Goal: Task Accomplishment & Management: Manage account settings

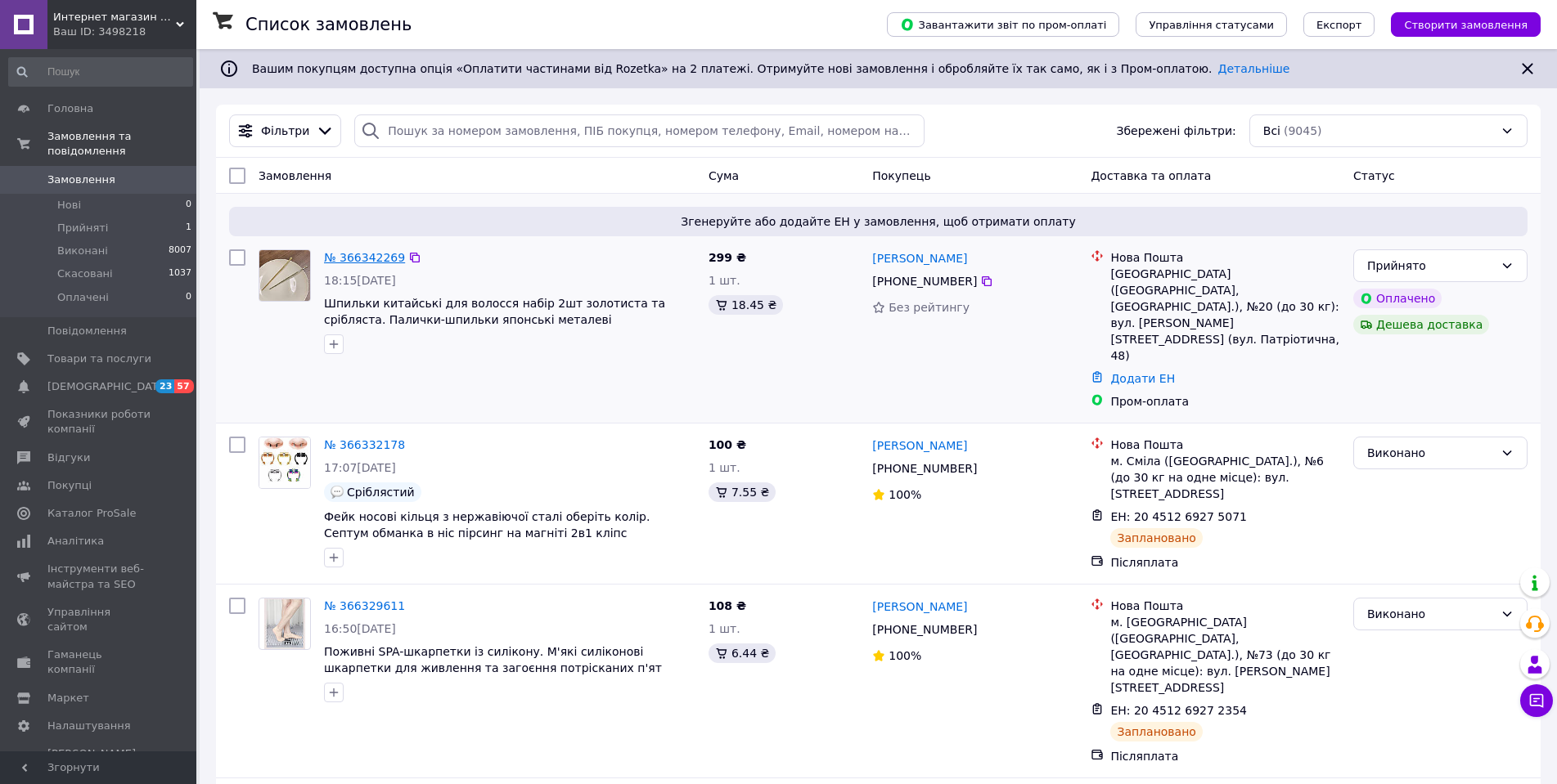
click at [350, 254] on link "№ 366342269" at bounding box center [364, 257] width 81 height 13
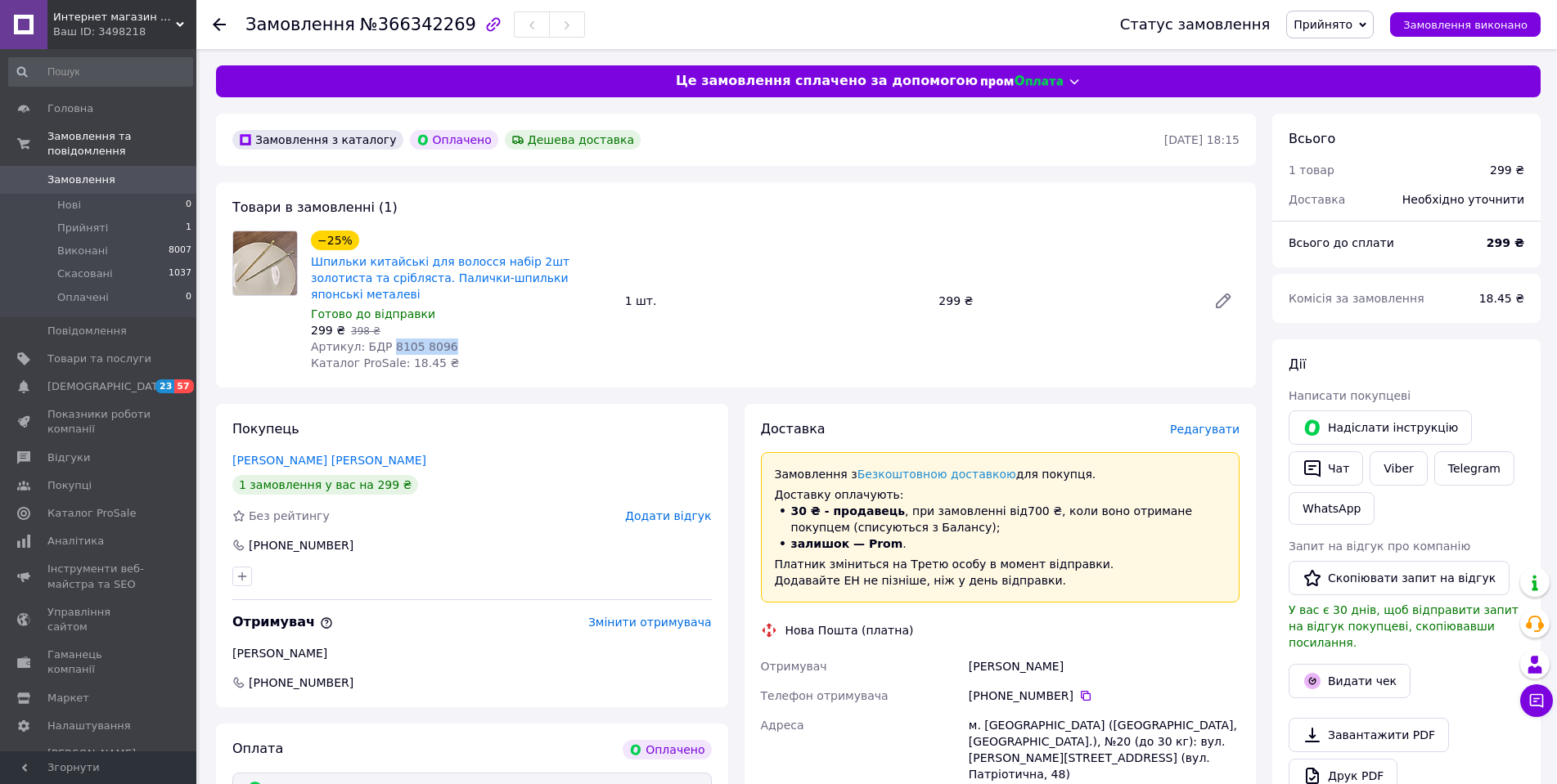
drag, startPoint x: 382, startPoint y: 327, endPoint x: 458, endPoint y: 336, distance: 76.5
click at [458, 338] on div "Артикул: БДР 8105 8096" at bounding box center [461, 346] width 301 height 16
copy span "8105 8096"
click at [1206, 423] on span "Редагувати" at bounding box center [1205, 430] width 70 height 13
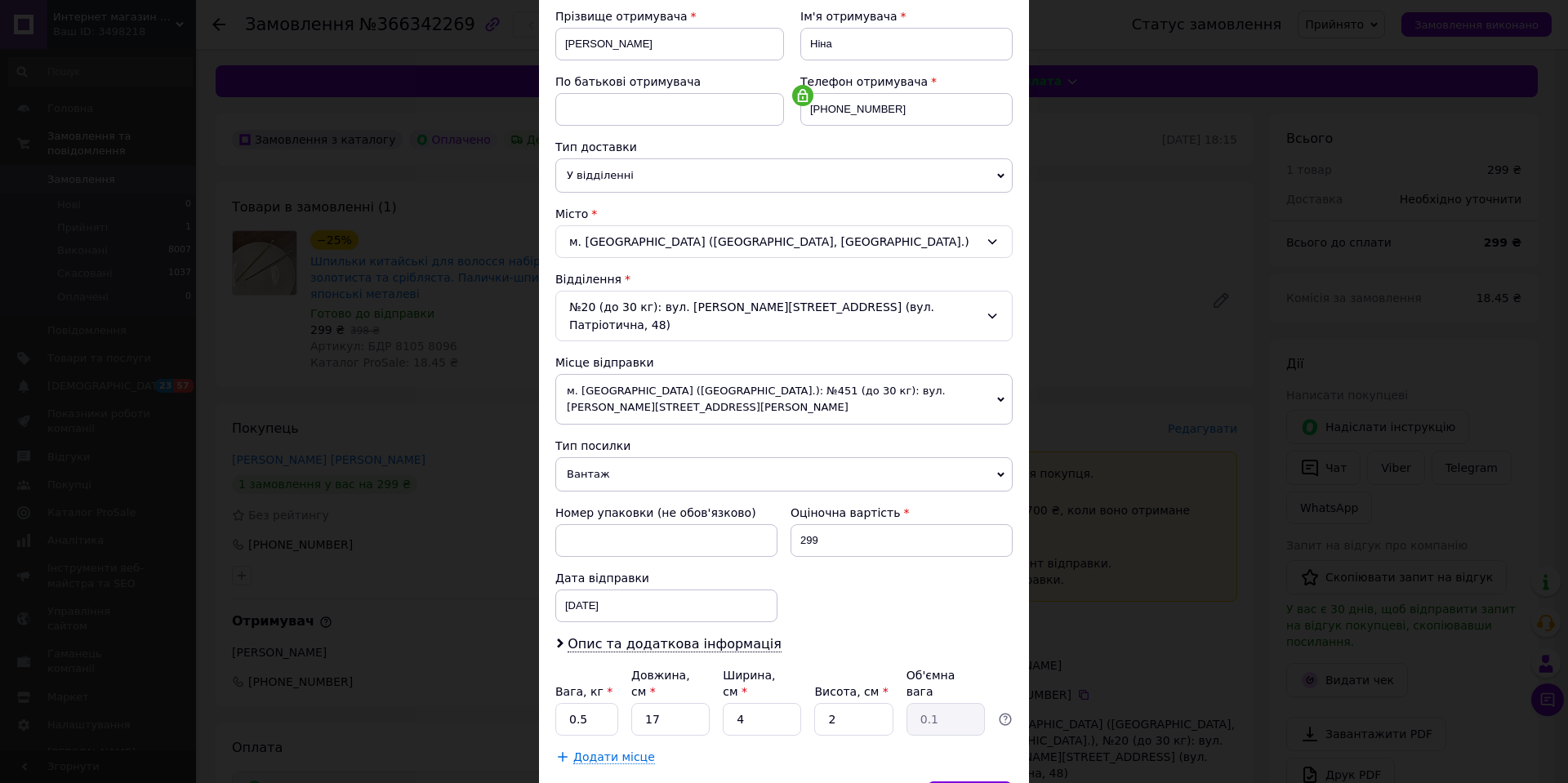
scroll to position [301, 0]
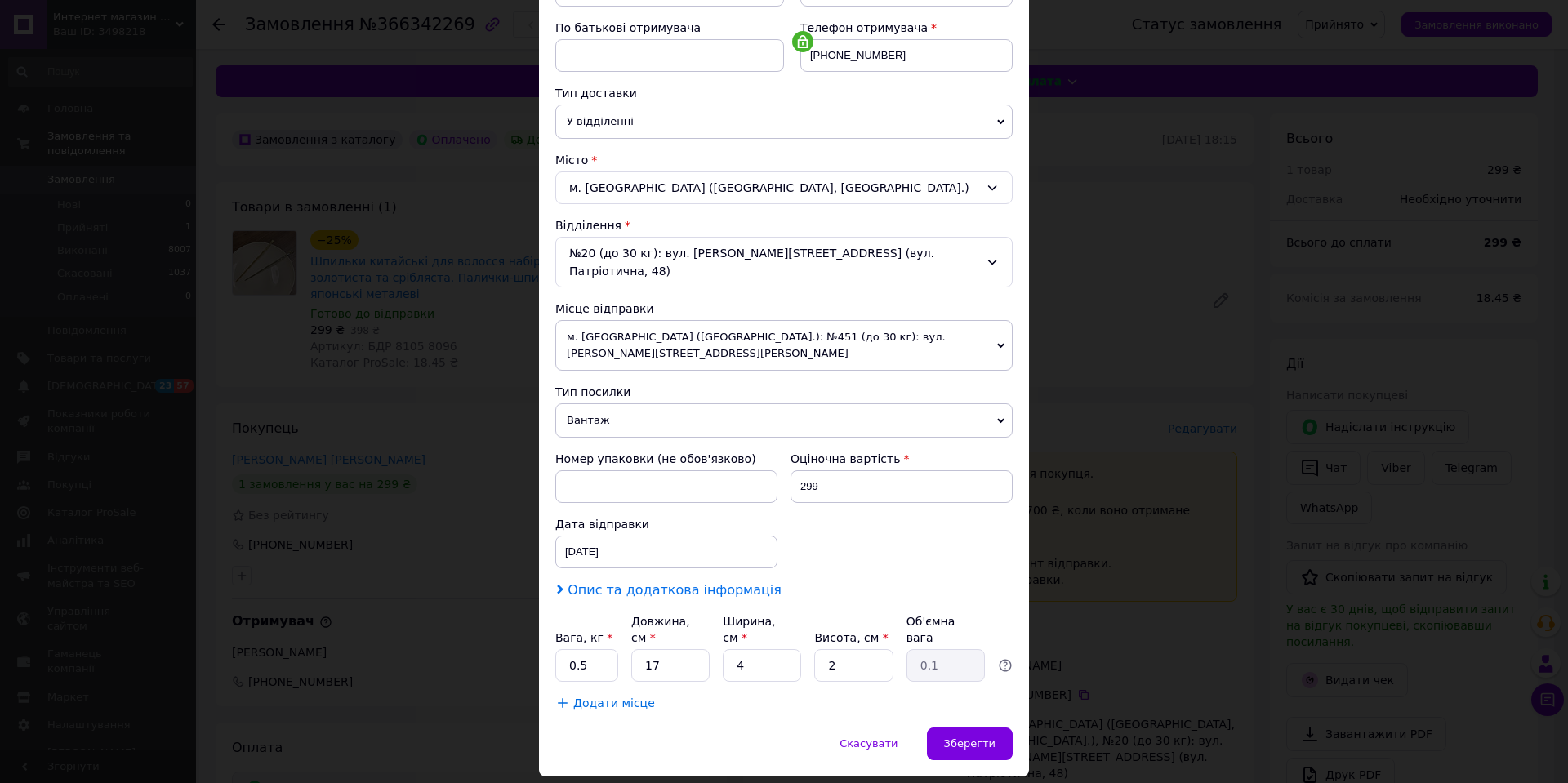
click at [653, 582] on span "Опис та додаткова інформація" at bounding box center [675, 590] width 214 height 16
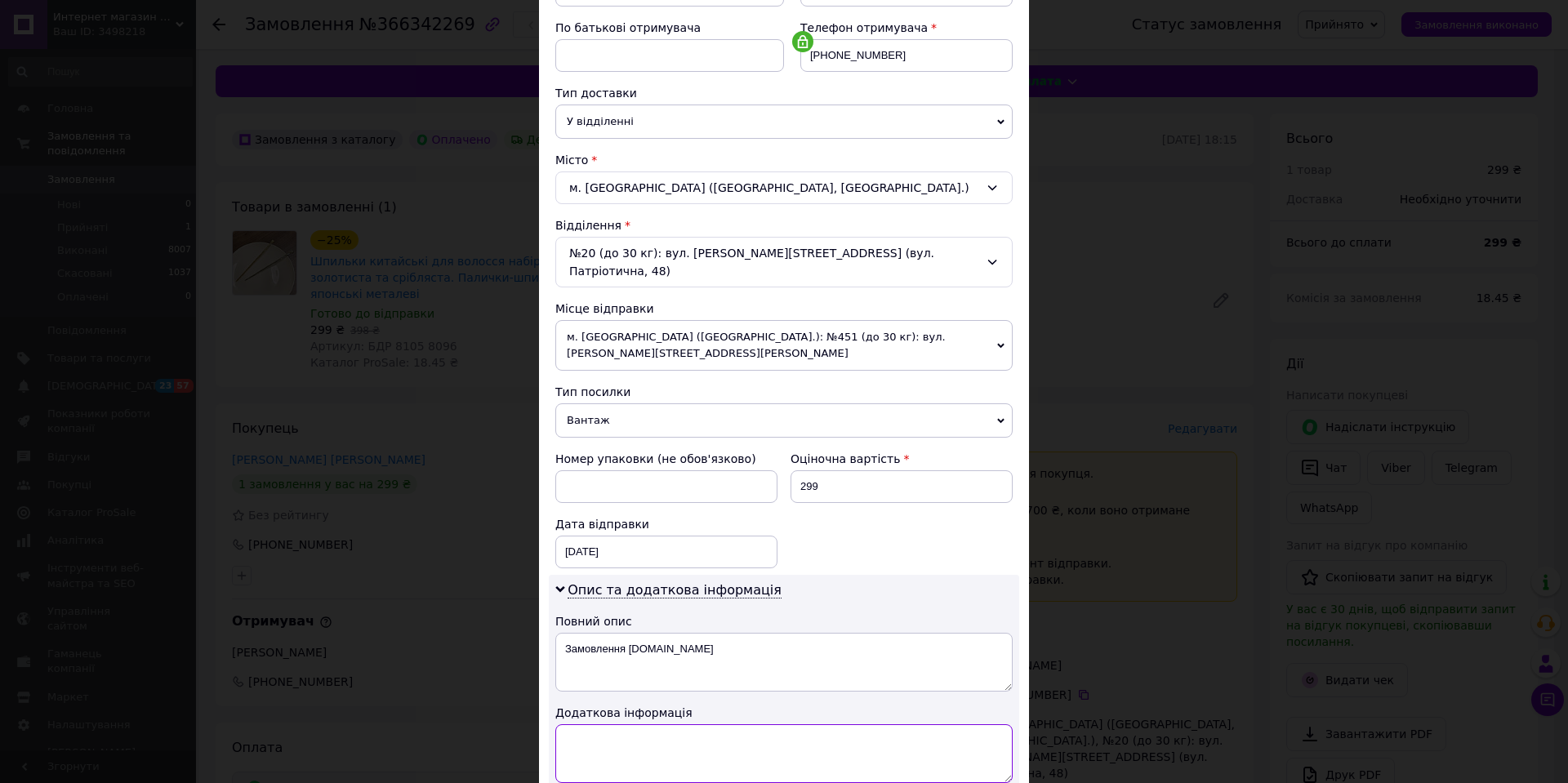
click at [673, 726] on textarea at bounding box center [784, 754] width 457 height 59
paste textarea "8105 1 8096 1"
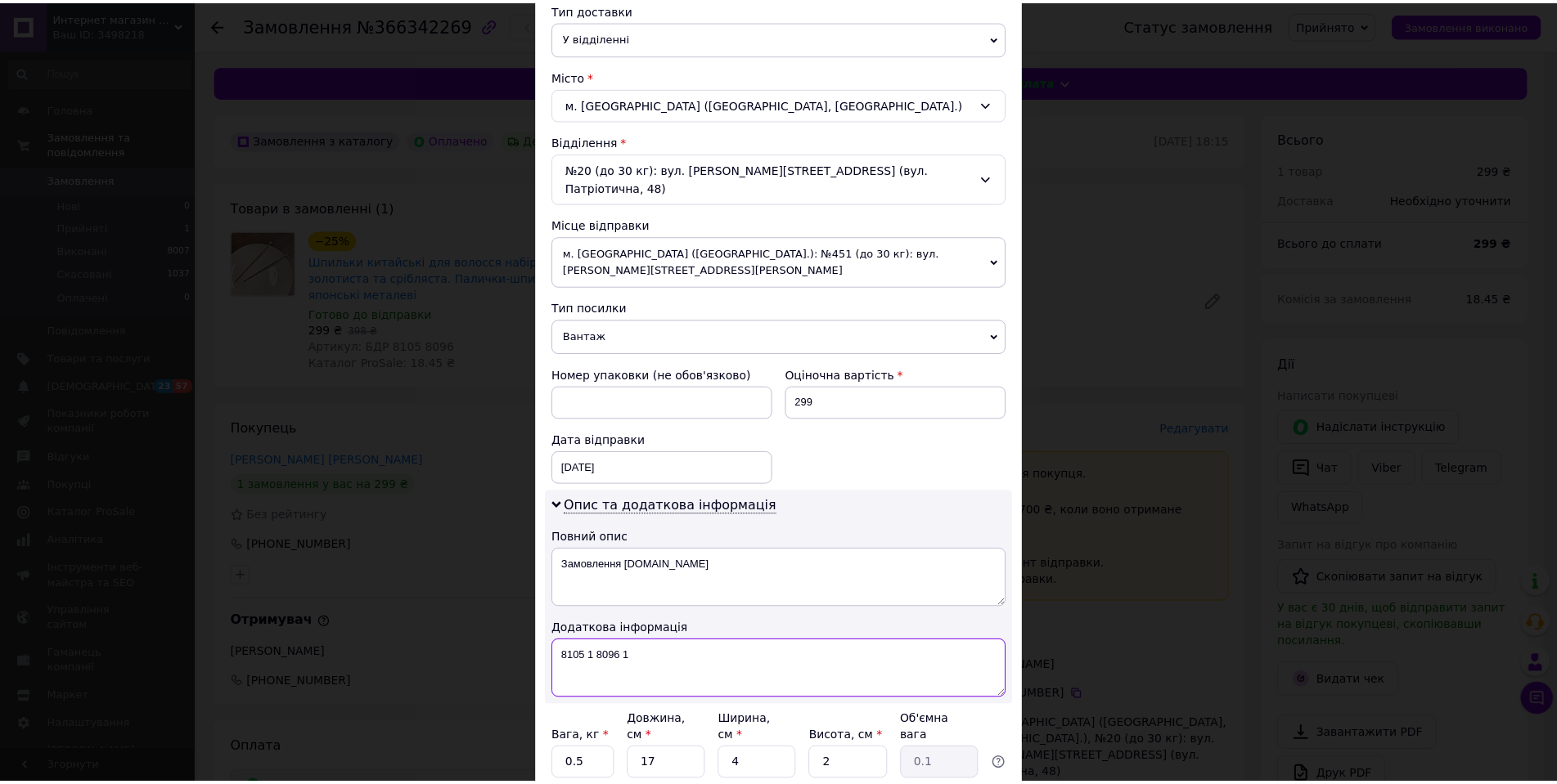
scroll to position [485, 0]
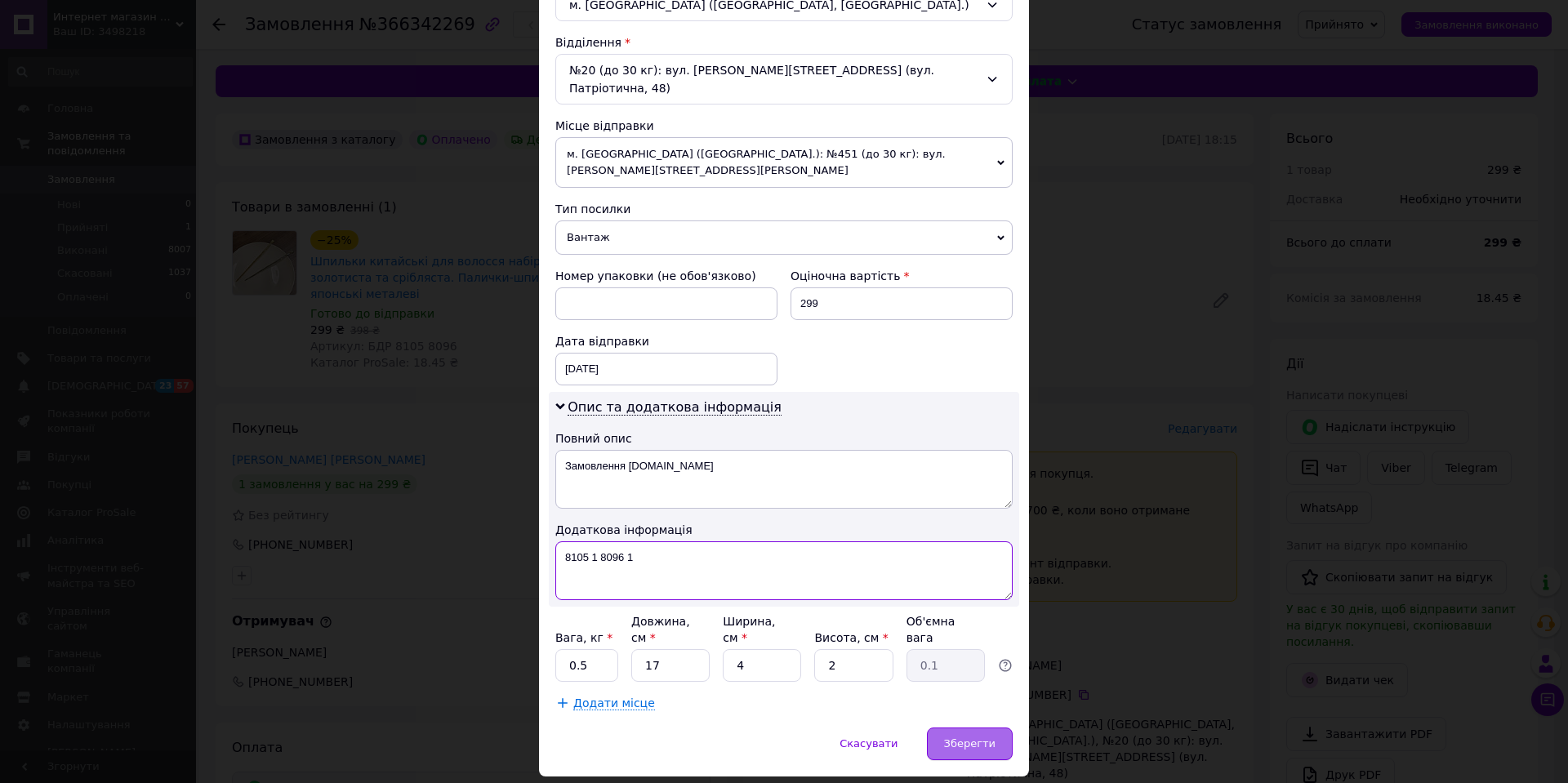
type textarea "8105 1 8096 1"
click at [963, 738] on span "Зберегти" at bounding box center [970, 744] width 52 height 12
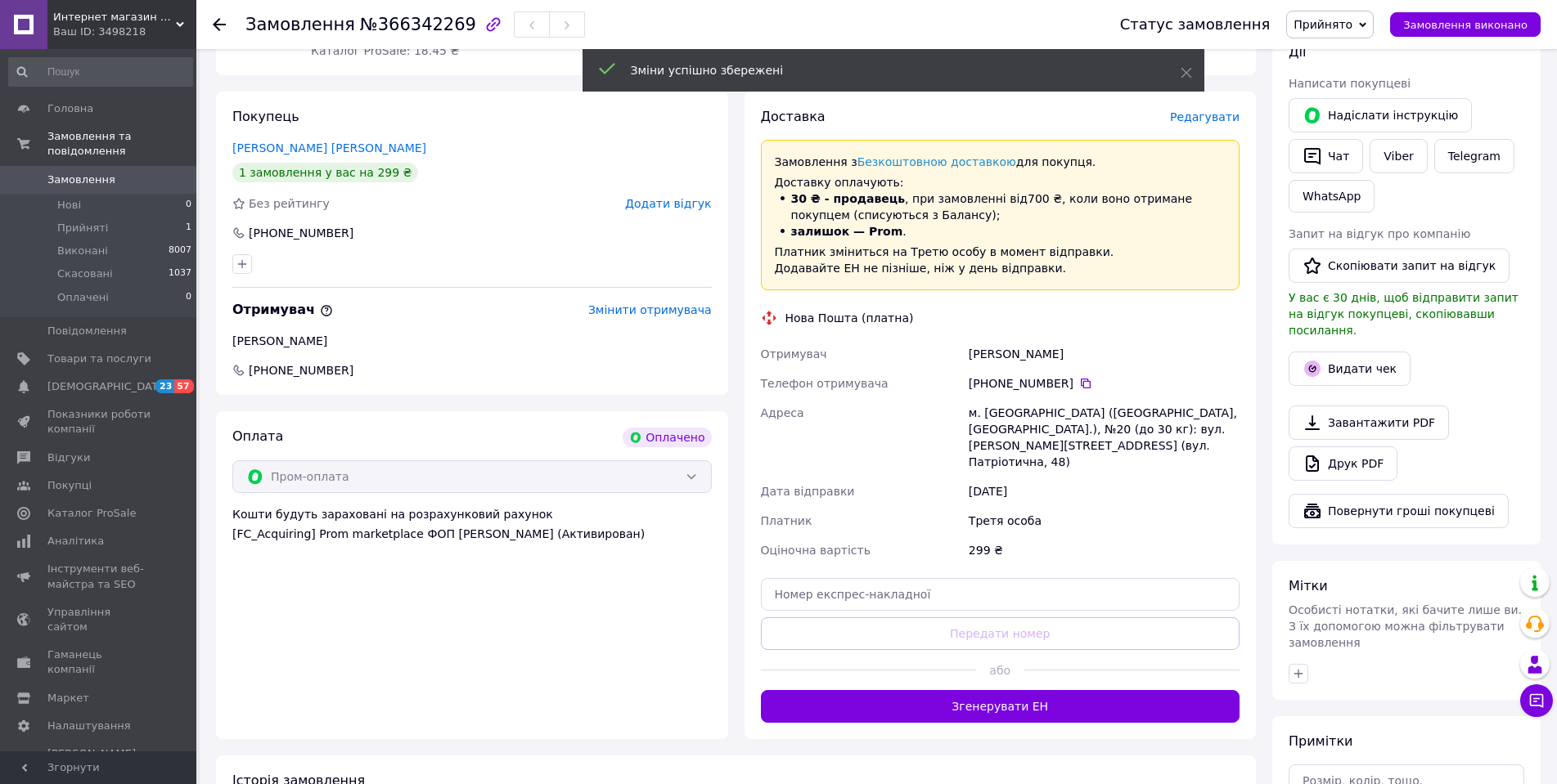
scroll to position [327, 0]
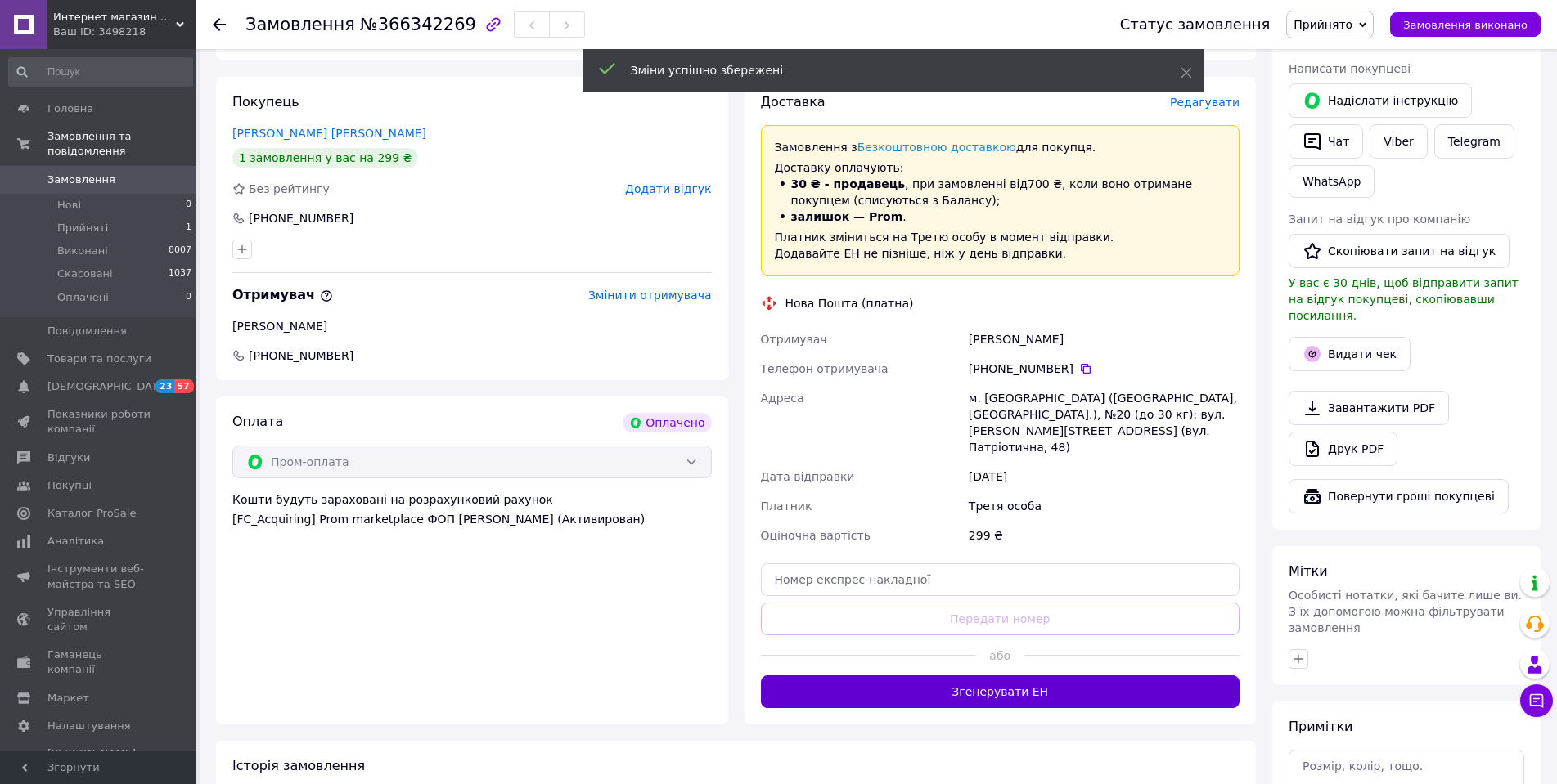
click at [1004, 676] on button "Згенерувати ЕН" at bounding box center [1000, 692] width 480 height 33
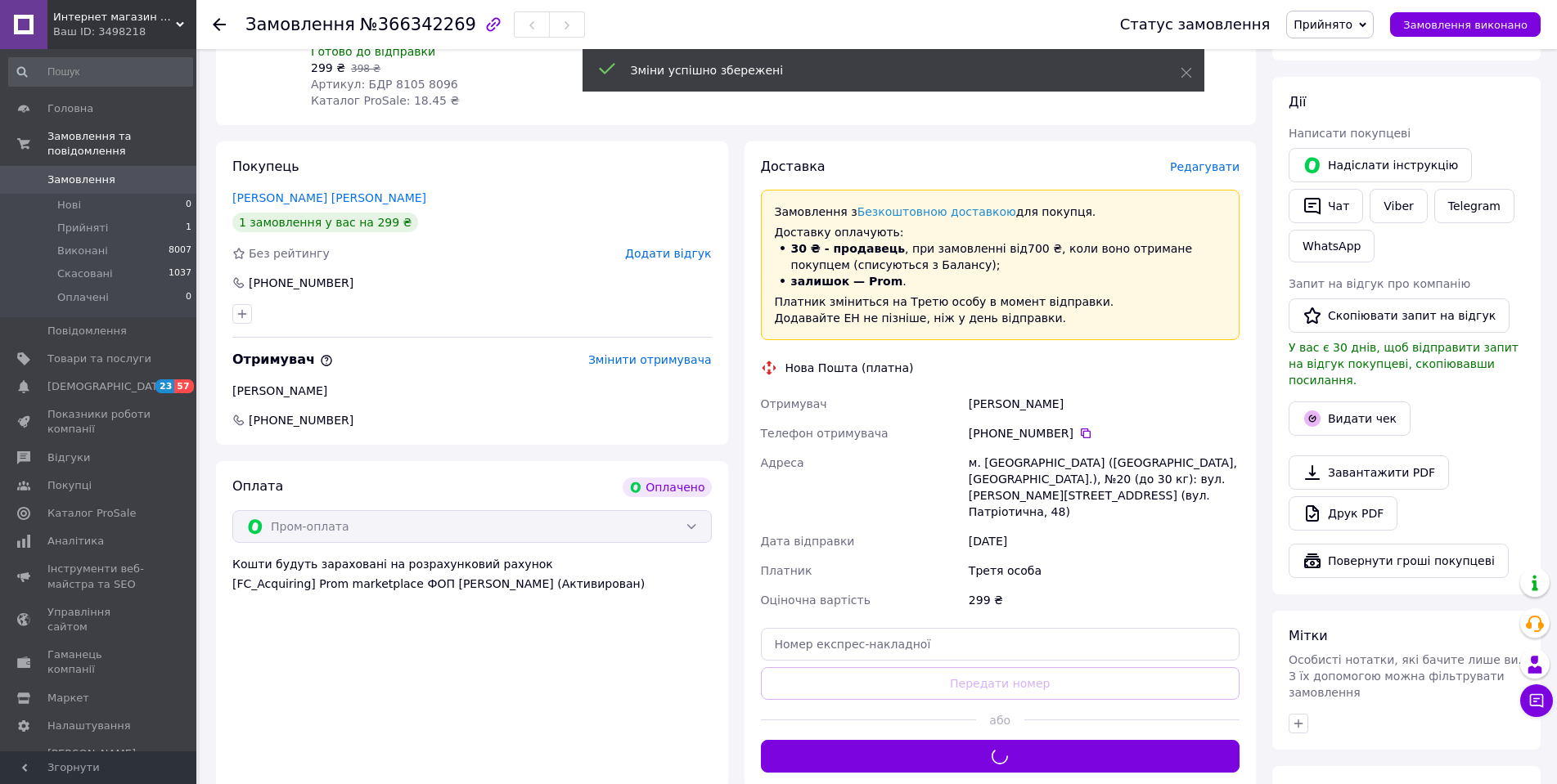
scroll to position [246, 0]
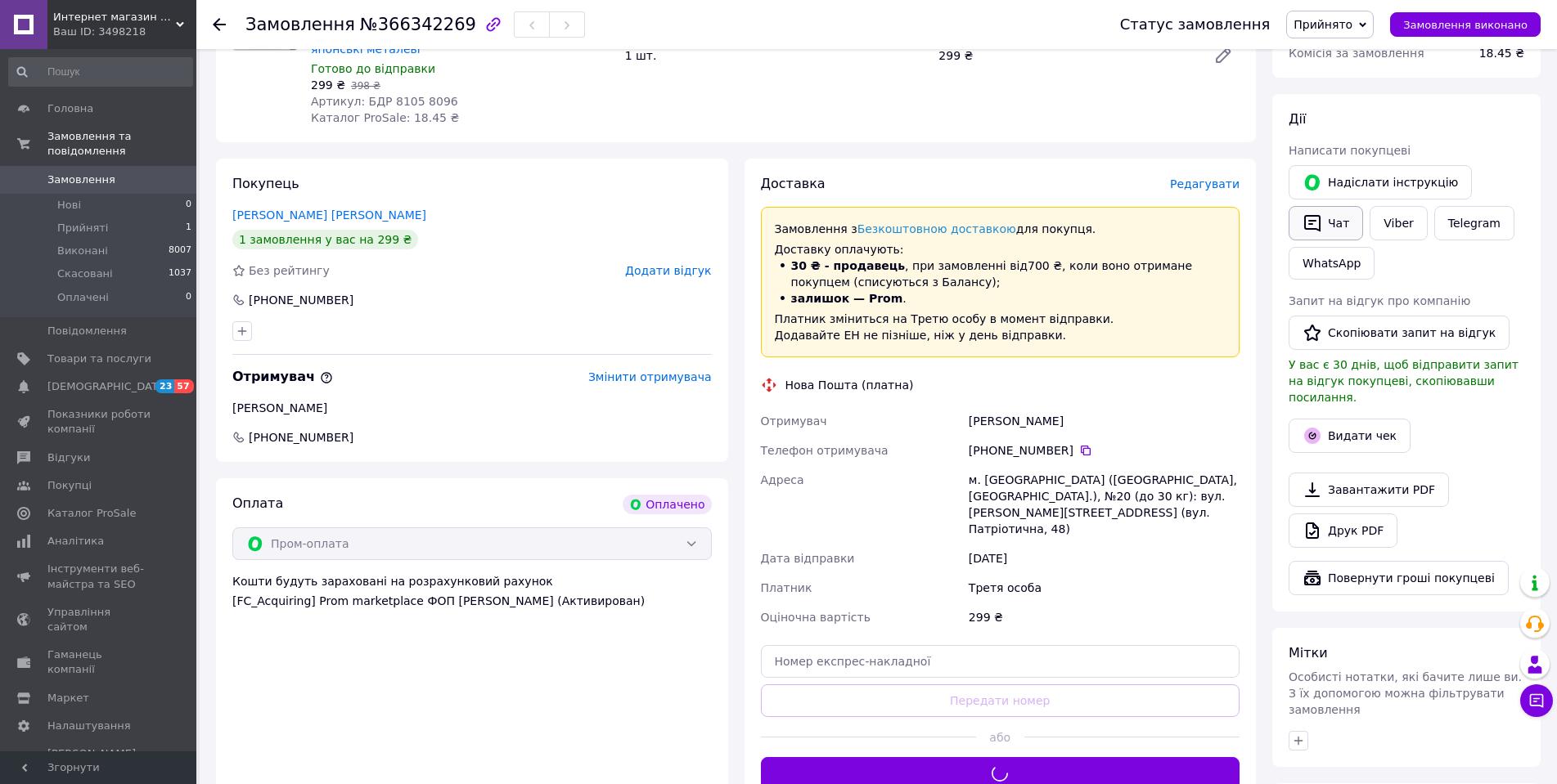
click at [1320, 223] on icon "button" at bounding box center [1312, 223] width 16 height 17
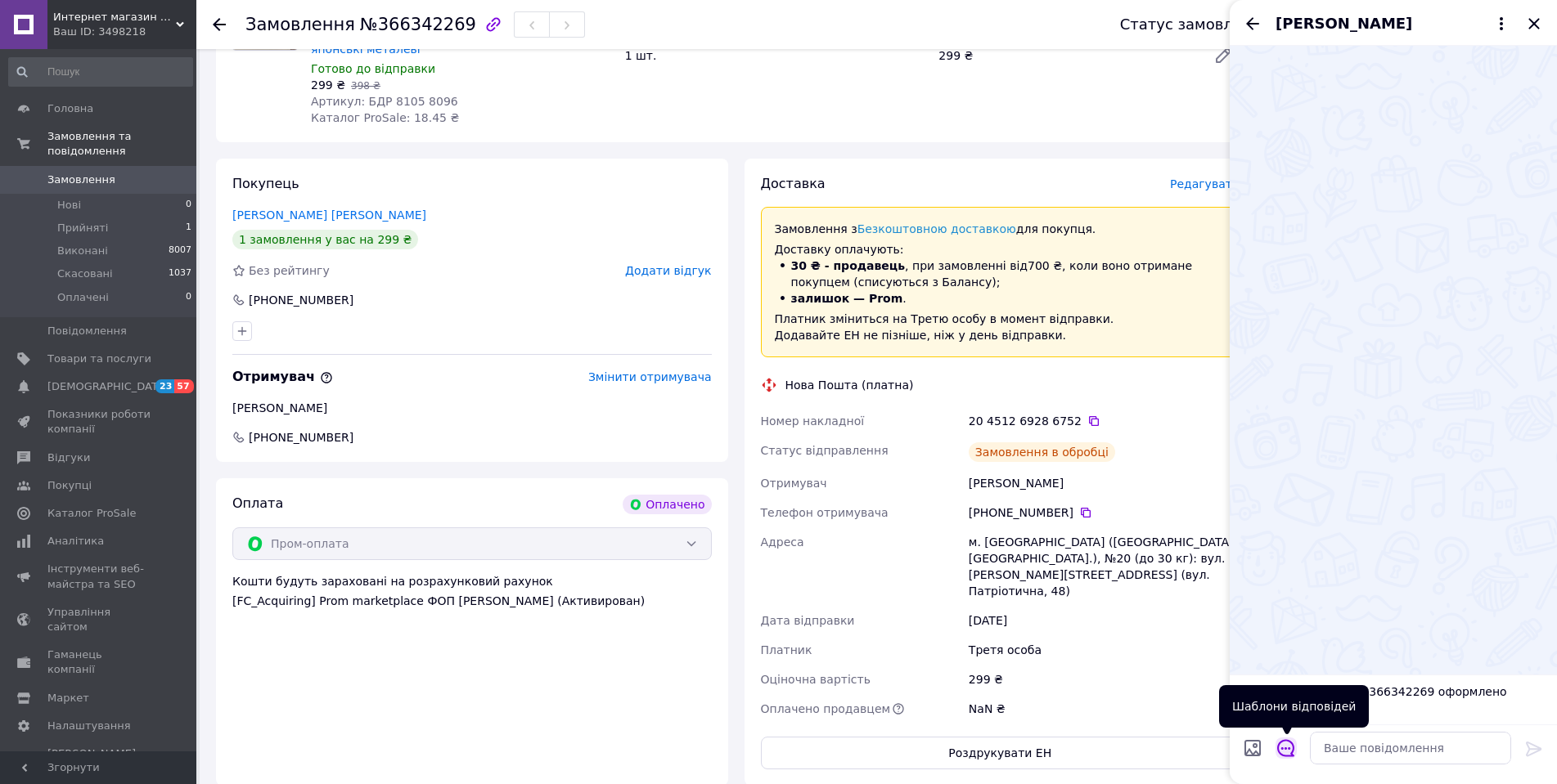
click at [1287, 751] on icon "Відкрити шаблони відповідей" at bounding box center [1286, 748] width 18 height 18
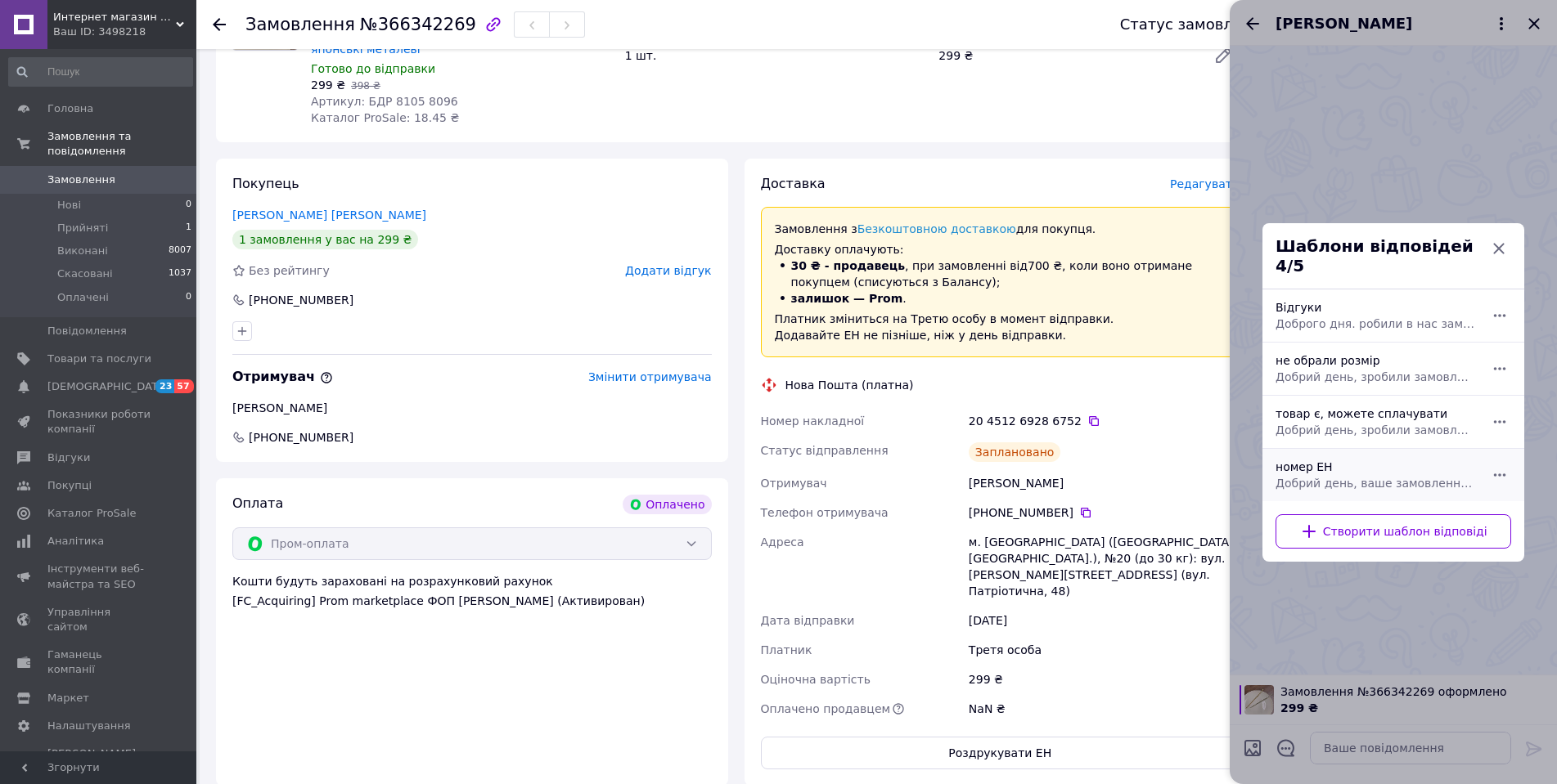
click at [1334, 462] on div "номер ЕН Добрий день, ваше замовлення прийняли в роботу. ваш номер ЕН за яким б…" at bounding box center [1376, 474] width 213 height 46
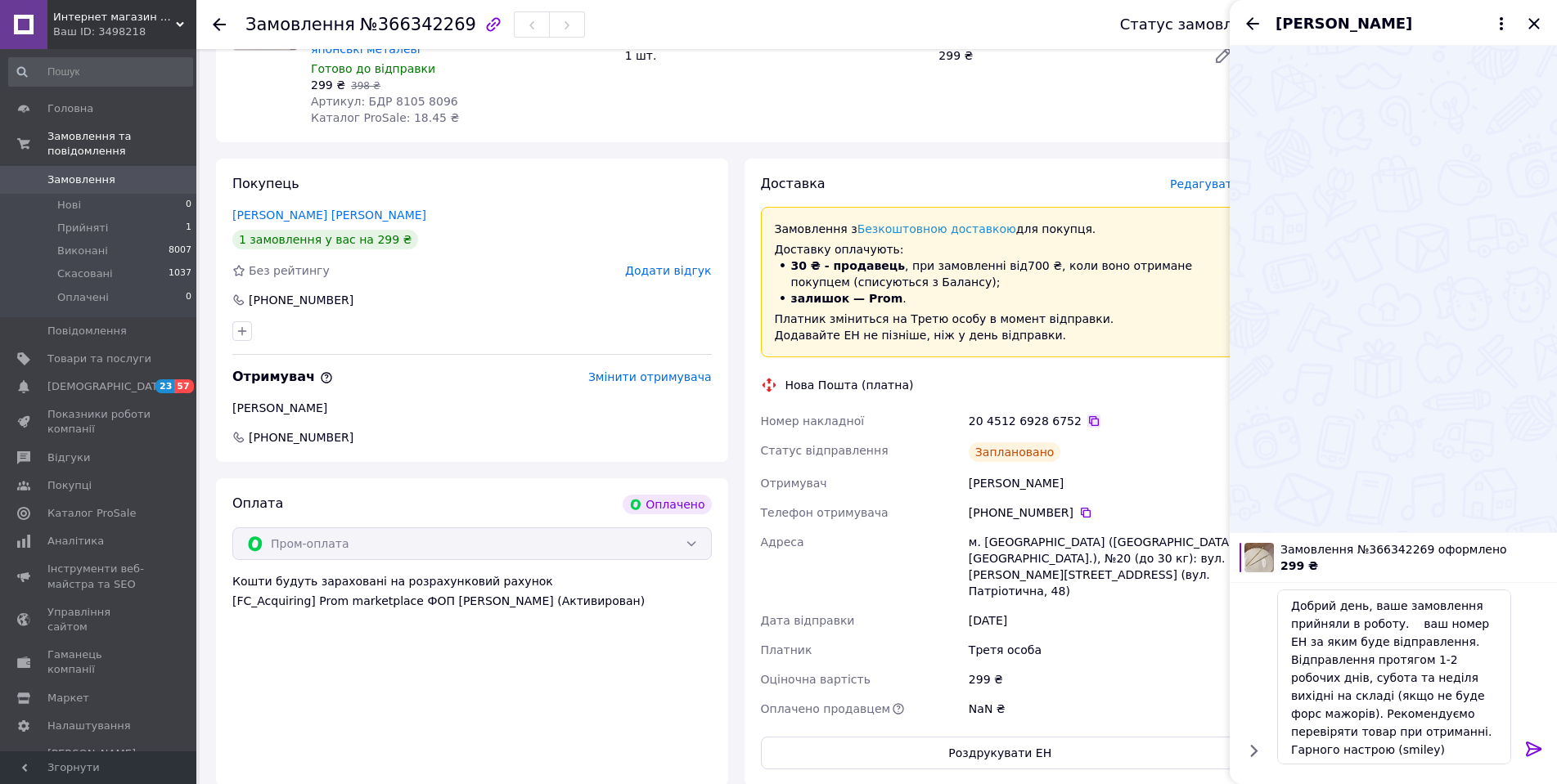
click at [1087, 414] on icon at bounding box center [1093, 421] width 13 height 13
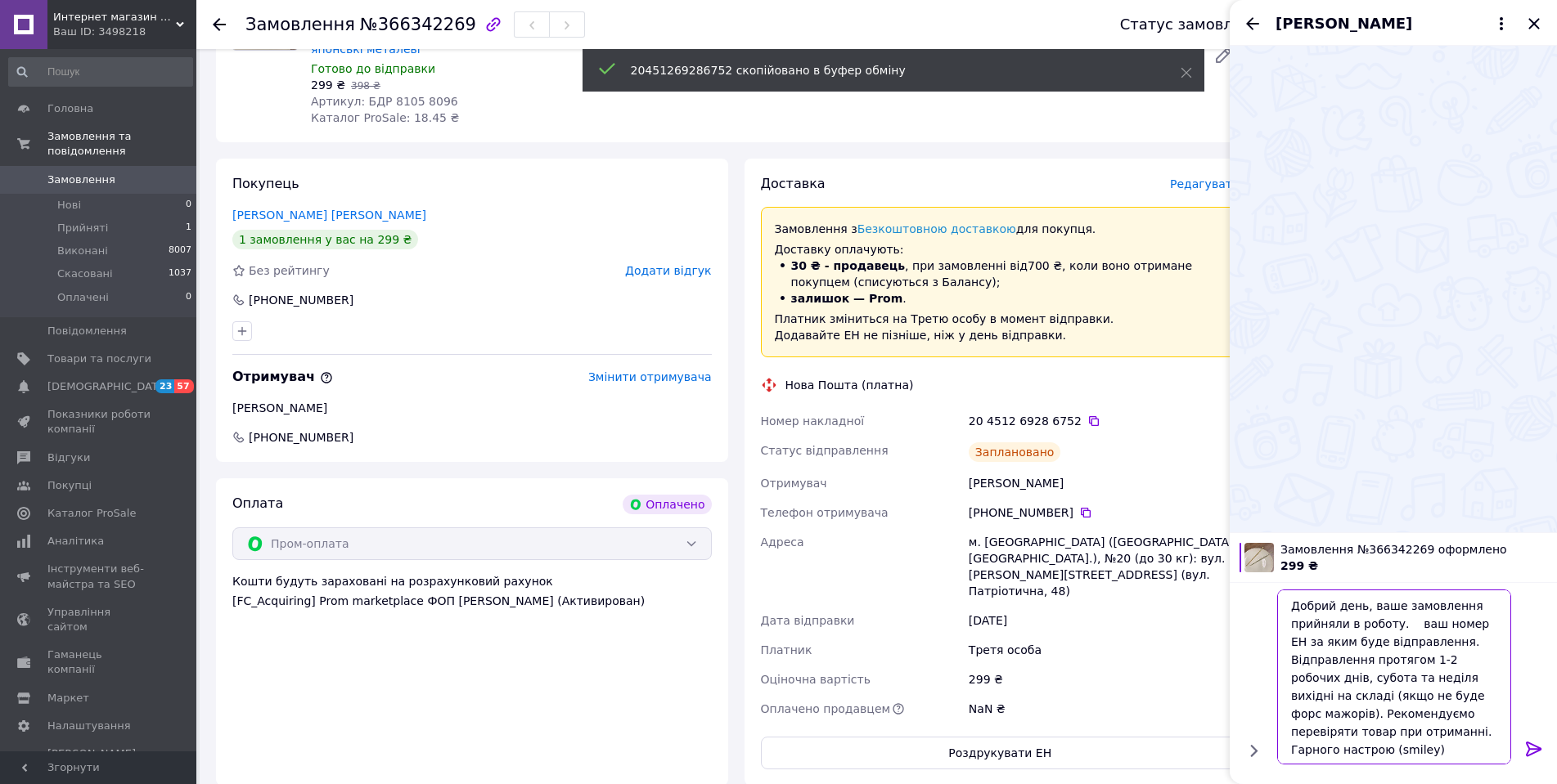
click at [1401, 621] on textarea "Добрий день, ваше замовлення прийняли в роботу. ваш номер ЕН за яким буде відпр…" at bounding box center [1394, 677] width 234 height 175
paste textarea "20451269286752"
type textarea "Добрий день, ваше замовлення прийняли в роботу. 20451269286752 ваш номер ЕН за …"
click at [1542, 751] on icon at bounding box center [1534, 749] width 20 height 20
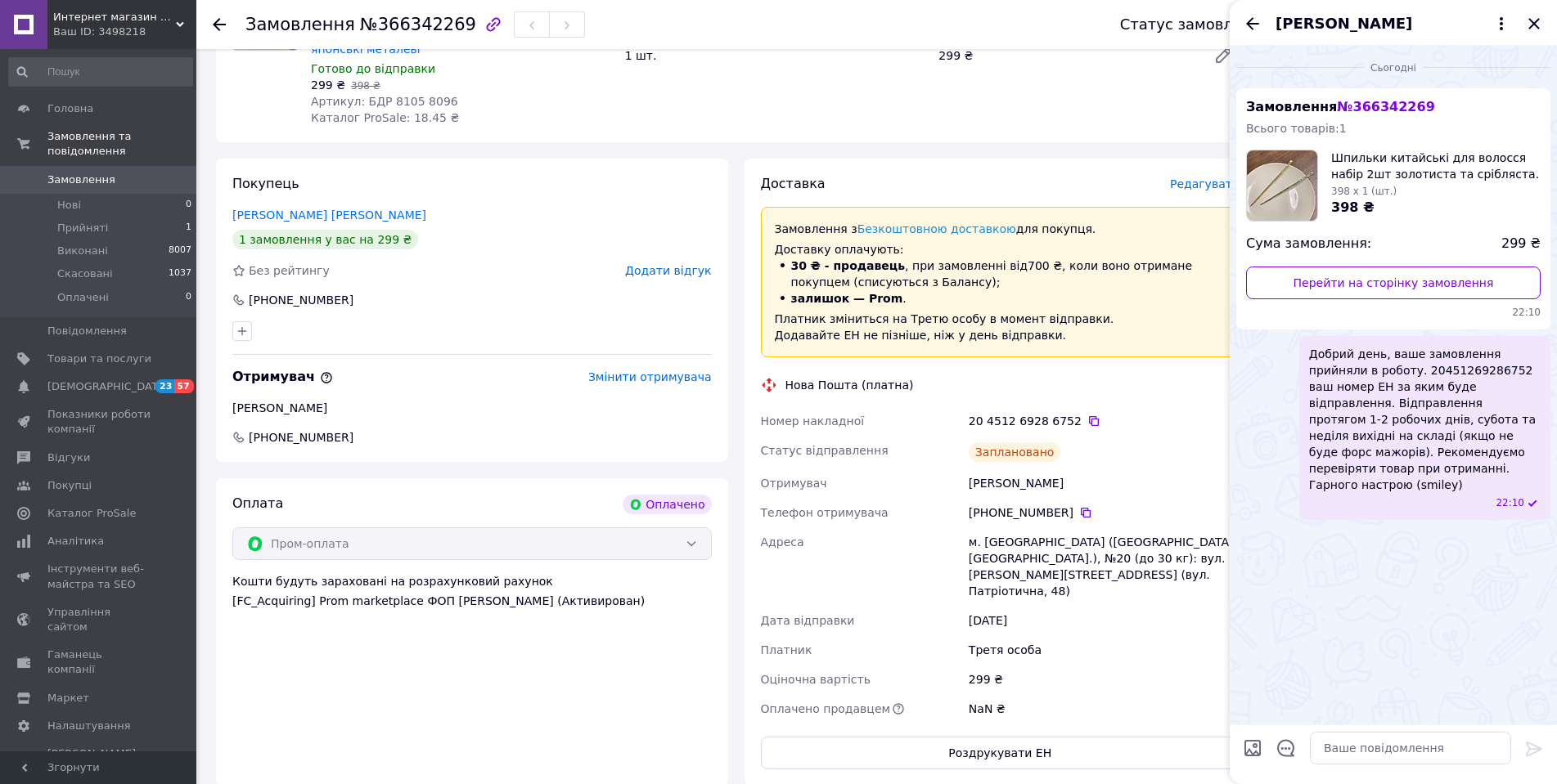
click at [1529, 24] on icon "Закрити" at bounding box center [1534, 24] width 20 height 20
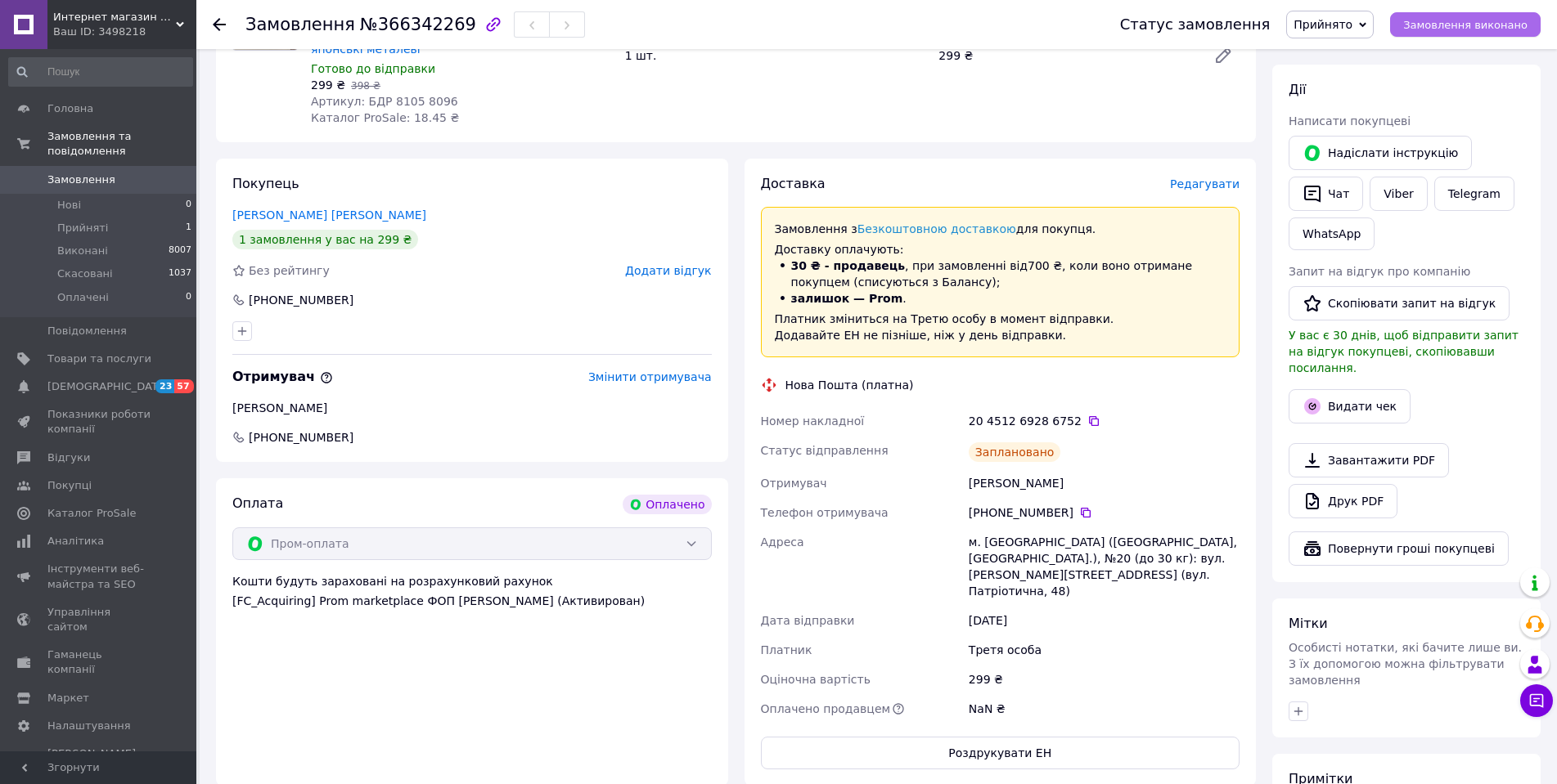
click at [1522, 23] on span "Замовлення виконано" at bounding box center [1465, 25] width 124 height 13
click at [531, 430] on span "+380502415052" at bounding box center [472, 438] width 482 height 16
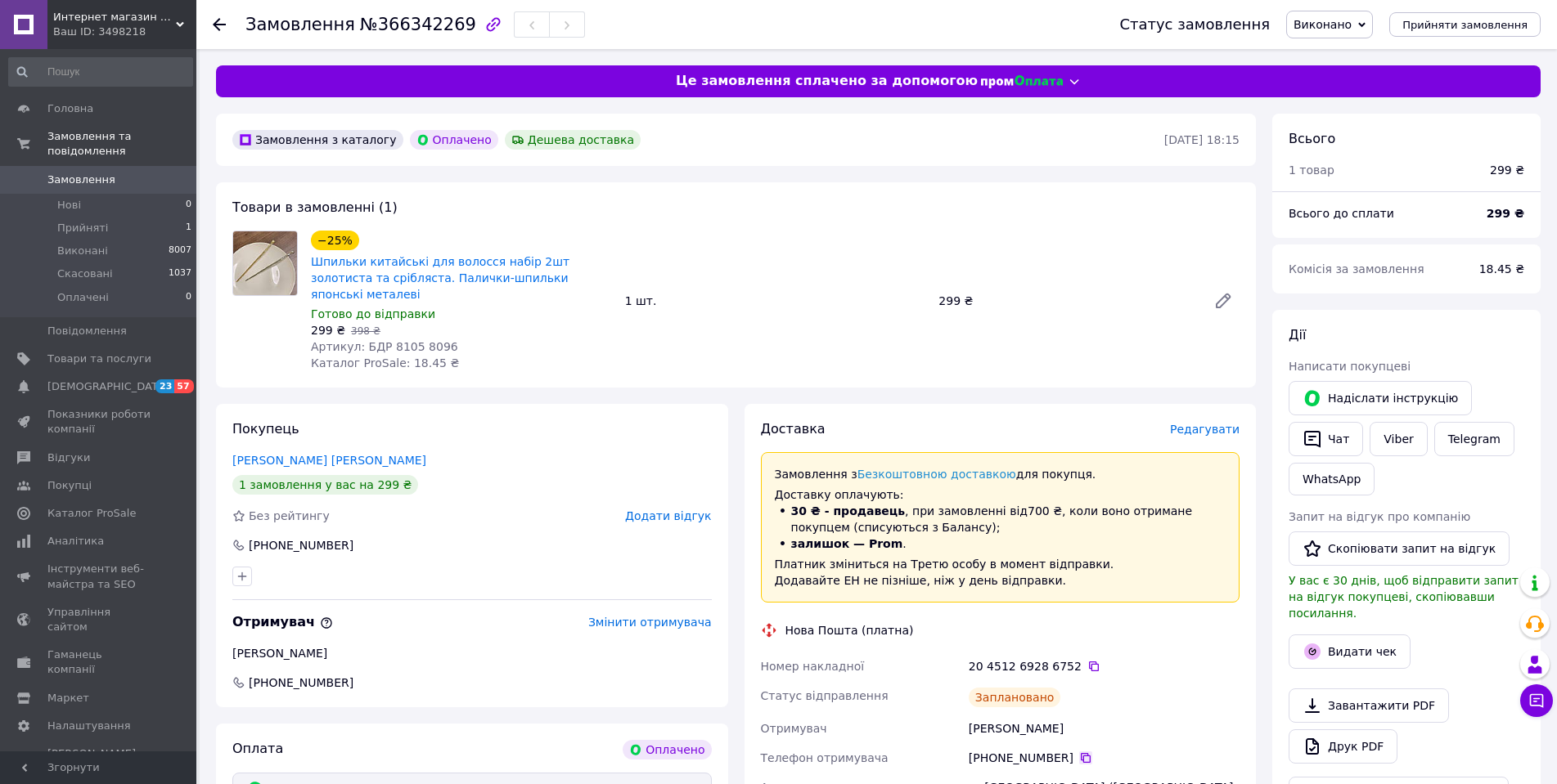
click at [1079, 752] on icon at bounding box center [1085, 758] width 13 height 13
